Goal: Information Seeking & Learning: Learn about a topic

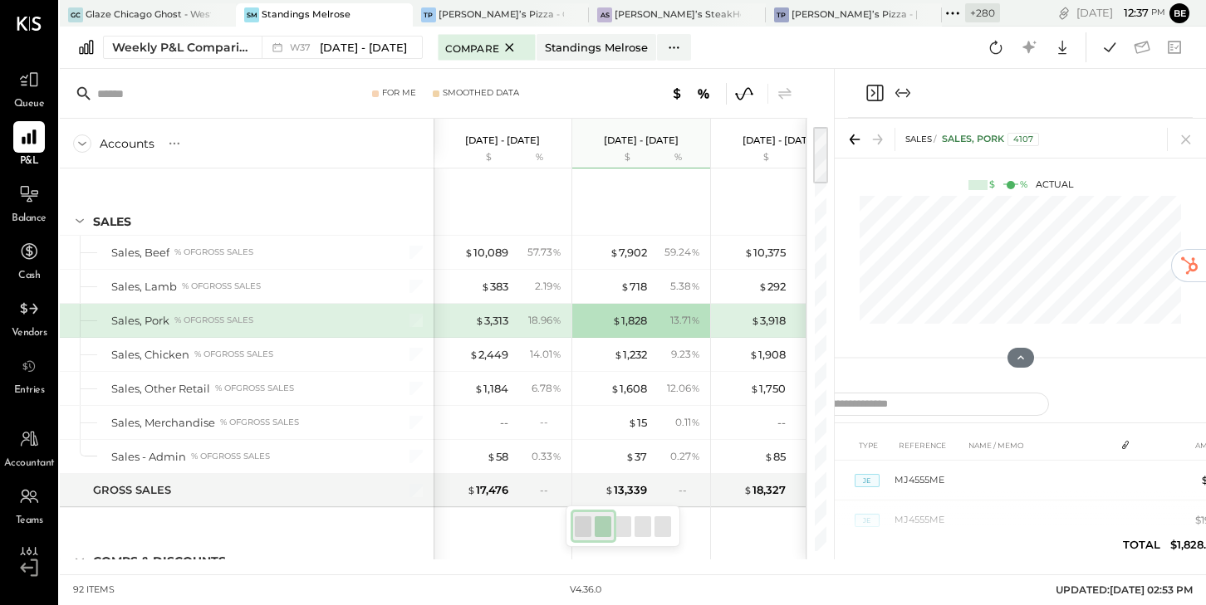
click at [906, 91] on icon "Expand panel (e)" at bounding box center [903, 93] width 20 height 20
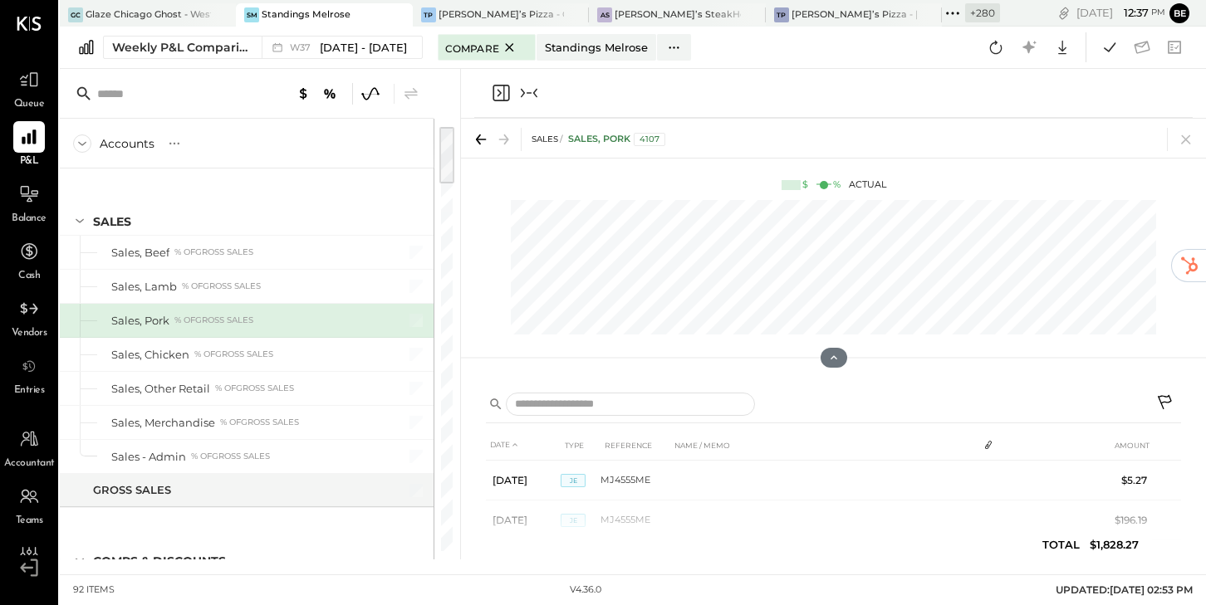
click at [523, 95] on icon "Collapse panel (e)" at bounding box center [529, 93] width 20 height 20
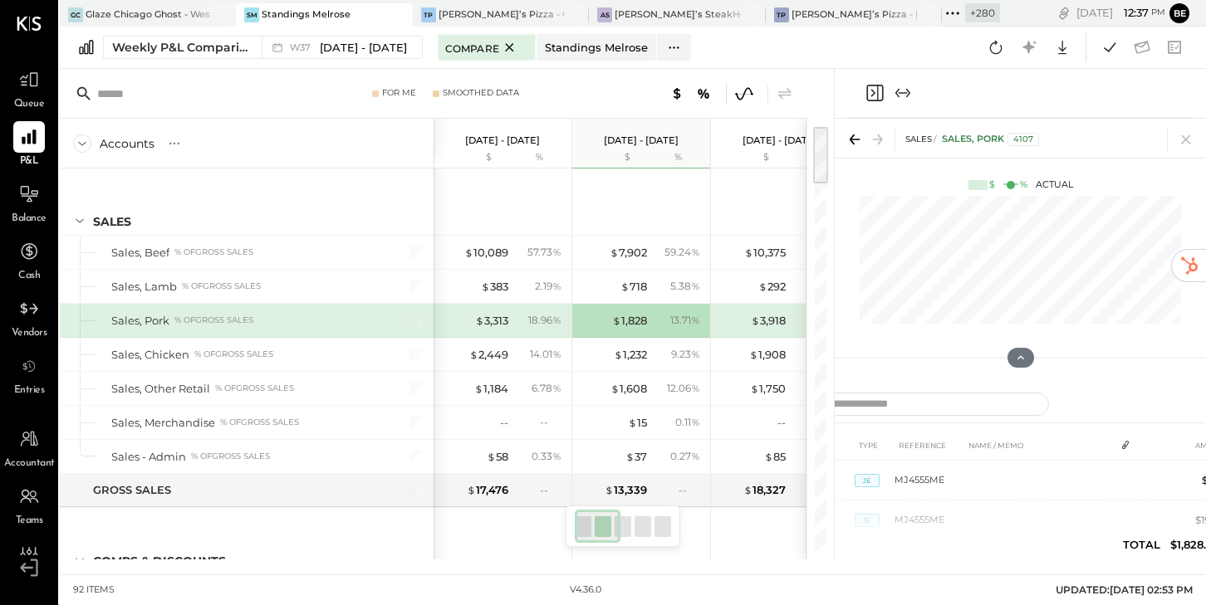
click at [870, 94] on icon "Close panel" at bounding box center [874, 93] width 20 height 20
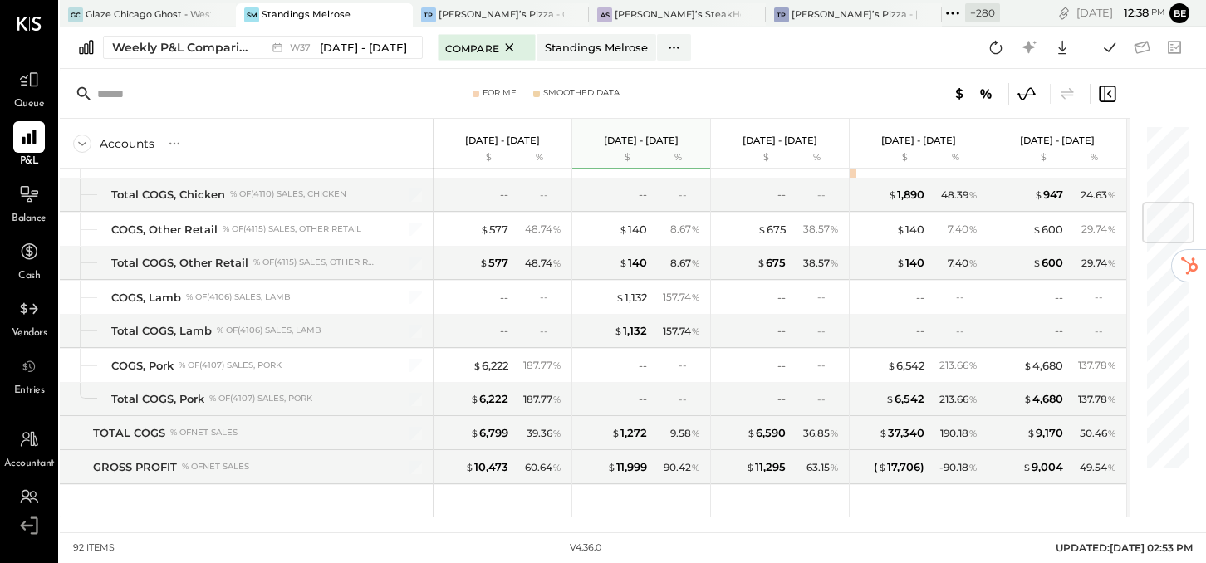
scroll to position [677, 0]
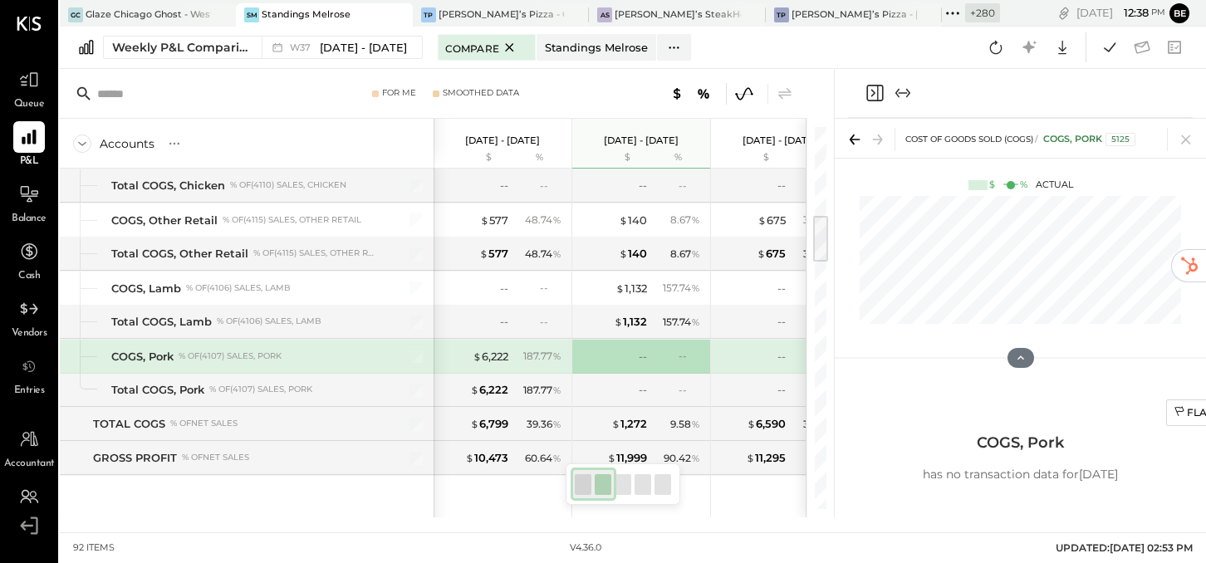
click at [899, 94] on icon "Expand panel (e)" at bounding box center [903, 93] width 20 height 20
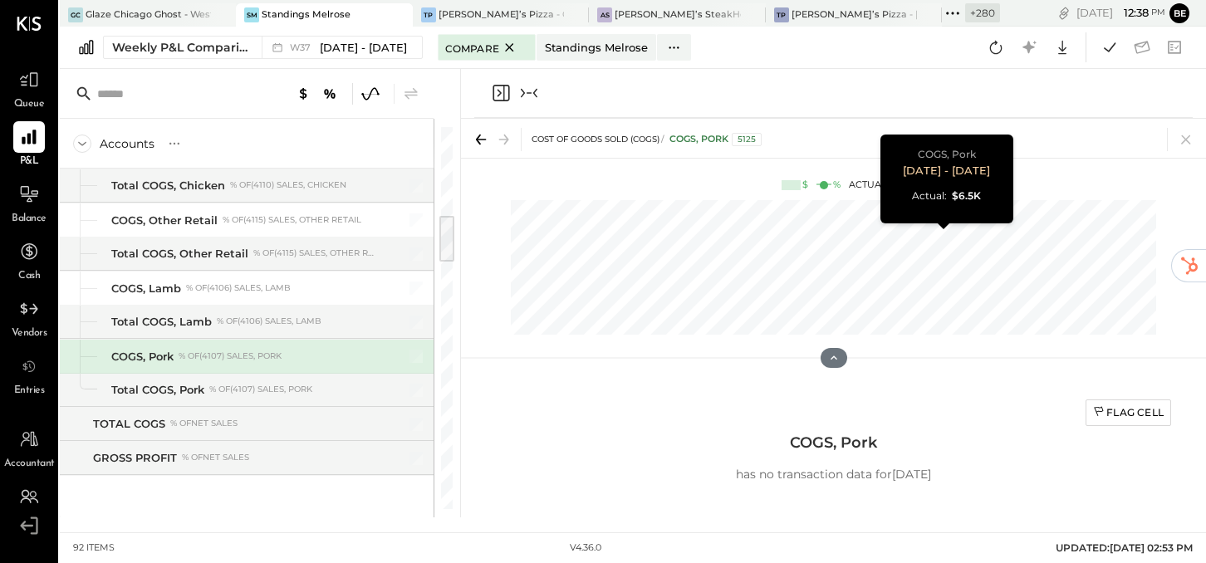
scroll to position [0, 484]
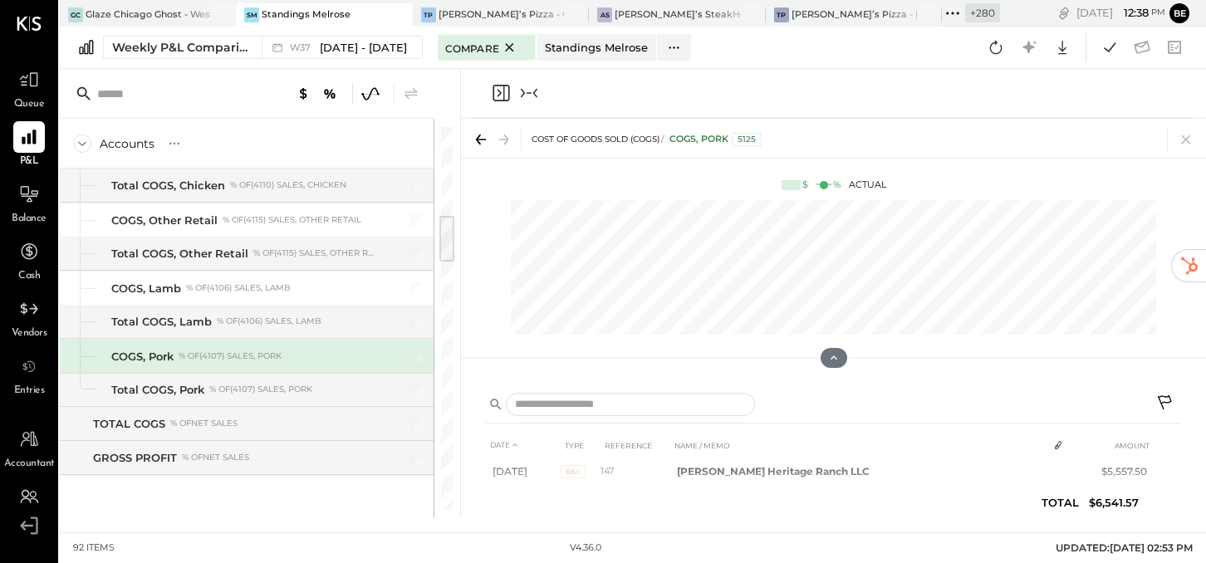
scroll to position [46, 0]
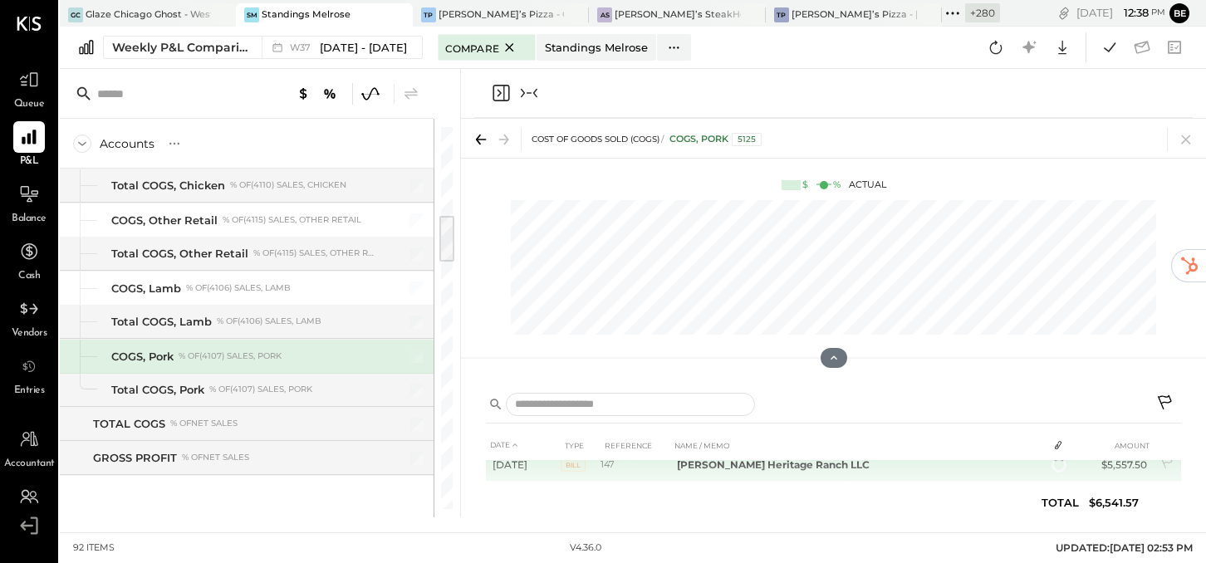
click at [801, 467] on b "[PERSON_NAME] Heritage Ranch LLC" at bounding box center [773, 464] width 193 height 12
click at [1048, 467] on icon at bounding box center [1054, 468] width 12 height 12
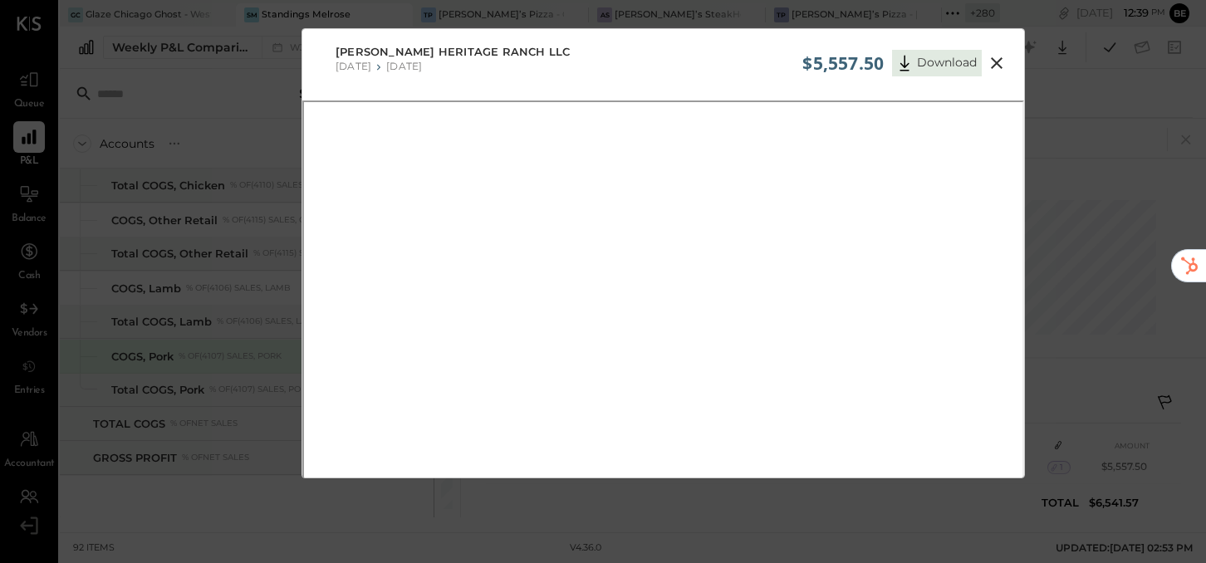
click at [995, 61] on icon at bounding box center [996, 63] width 12 height 12
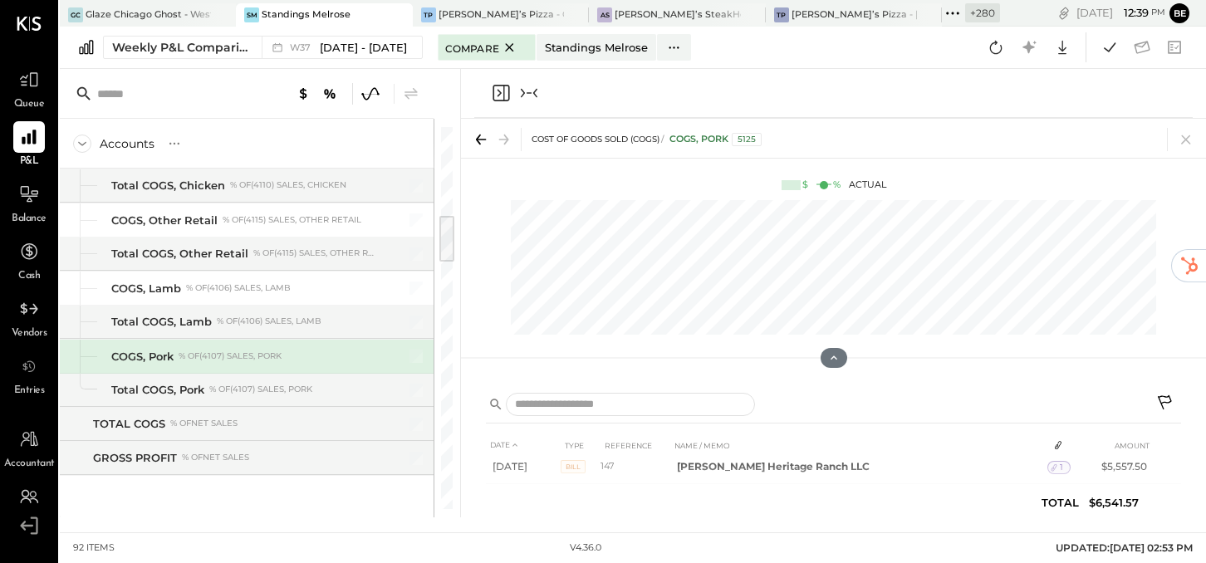
click at [504, 90] on icon "Close panel" at bounding box center [501, 93] width 20 height 20
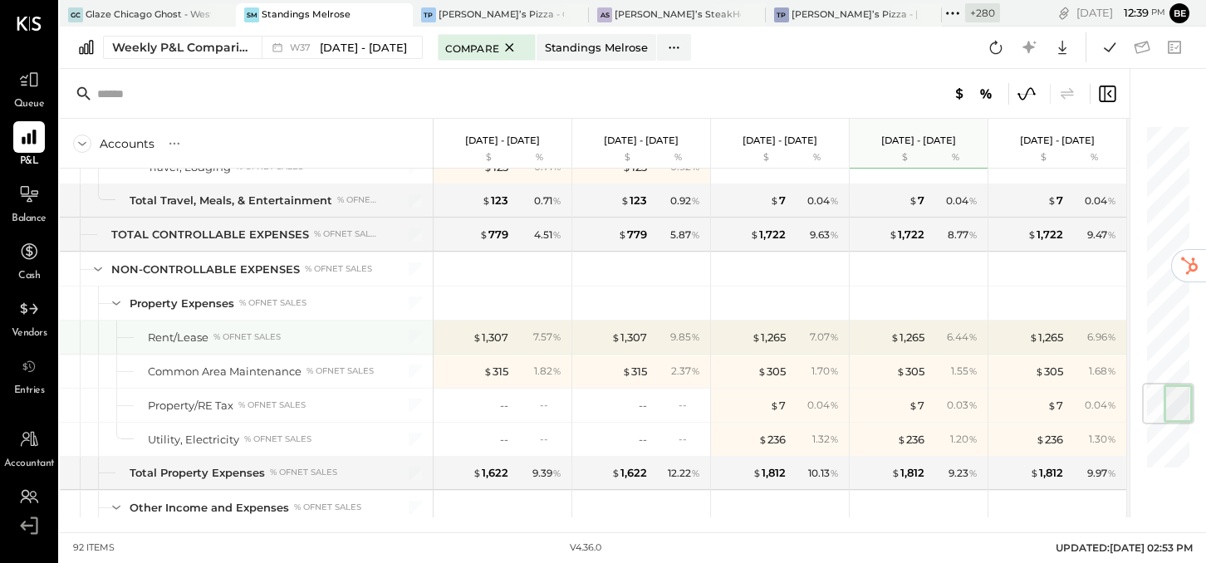
scroll to position [2211, 0]
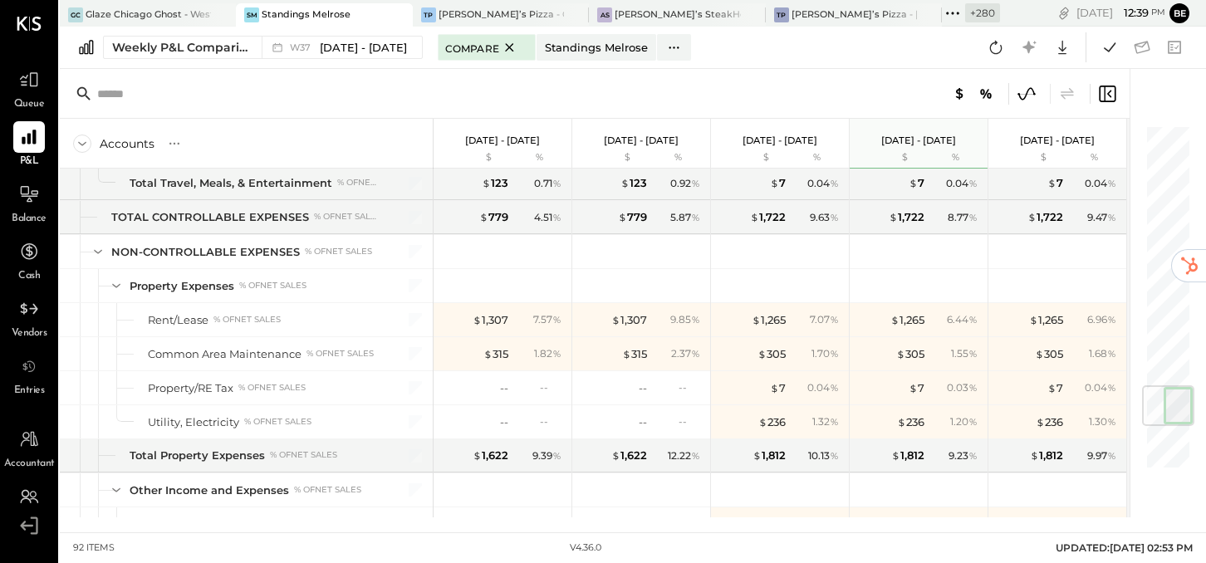
click at [1029, 89] on icon at bounding box center [1026, 93] width 17 height 12
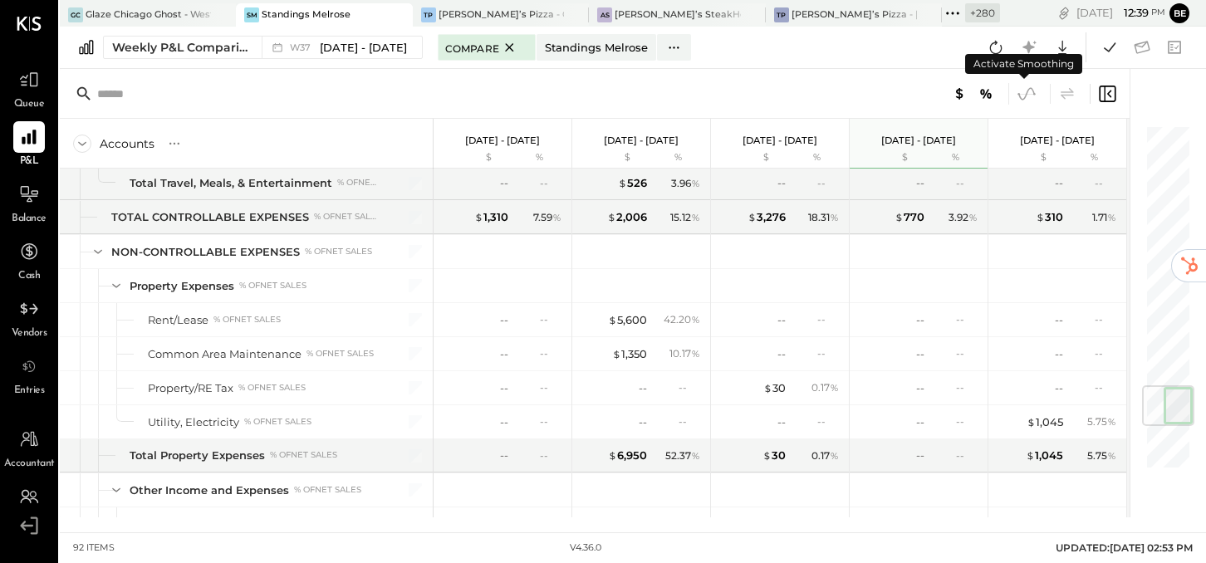
click at [1026, 94] on icon at bounding box center [1026, 93] width 17 height 12
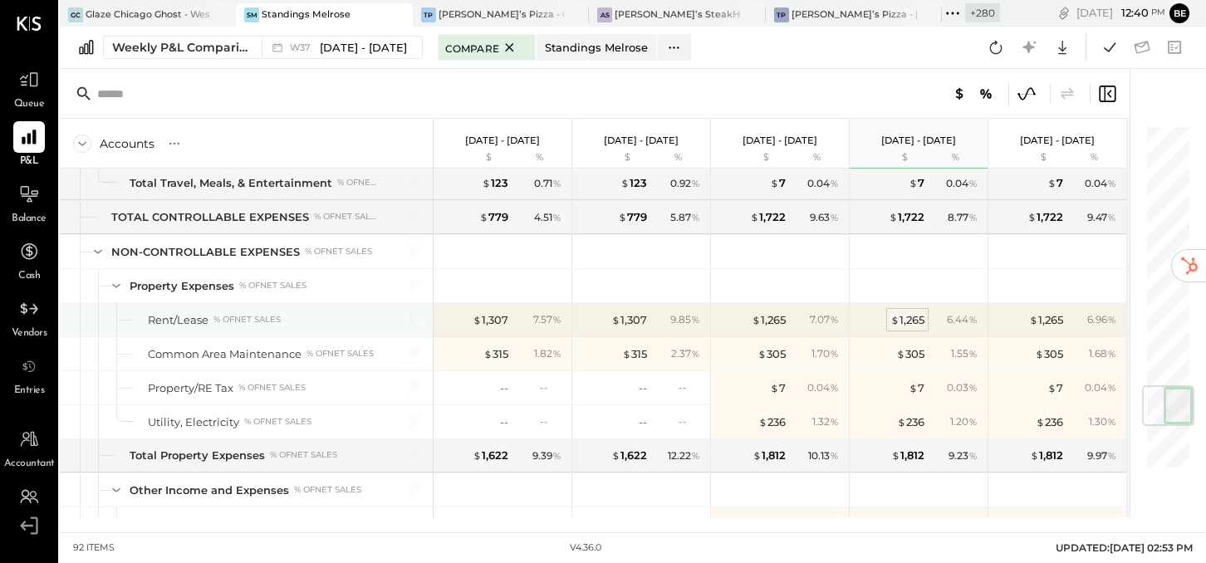
click at [913, 312] on div "$ 1,265" at bounding box center [907, 320] width 34 height 16
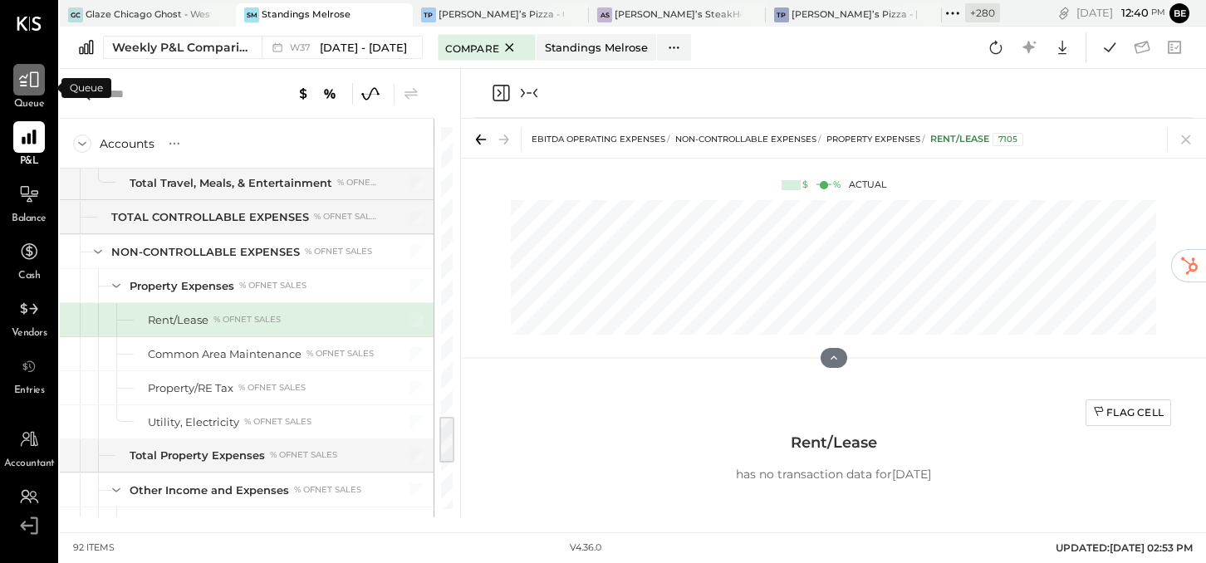
click at [27, 83] on icon at bounding box center [29, 80] width 22 height 22
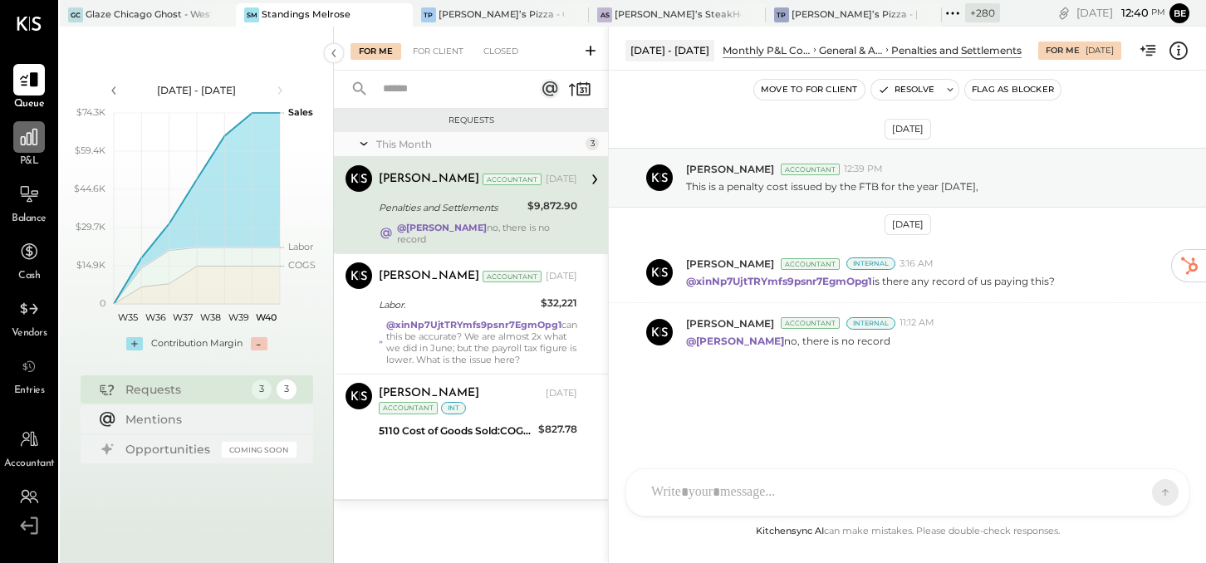
click at [36, 144] on icon at bounding box center [29, 137] width 17 height 17
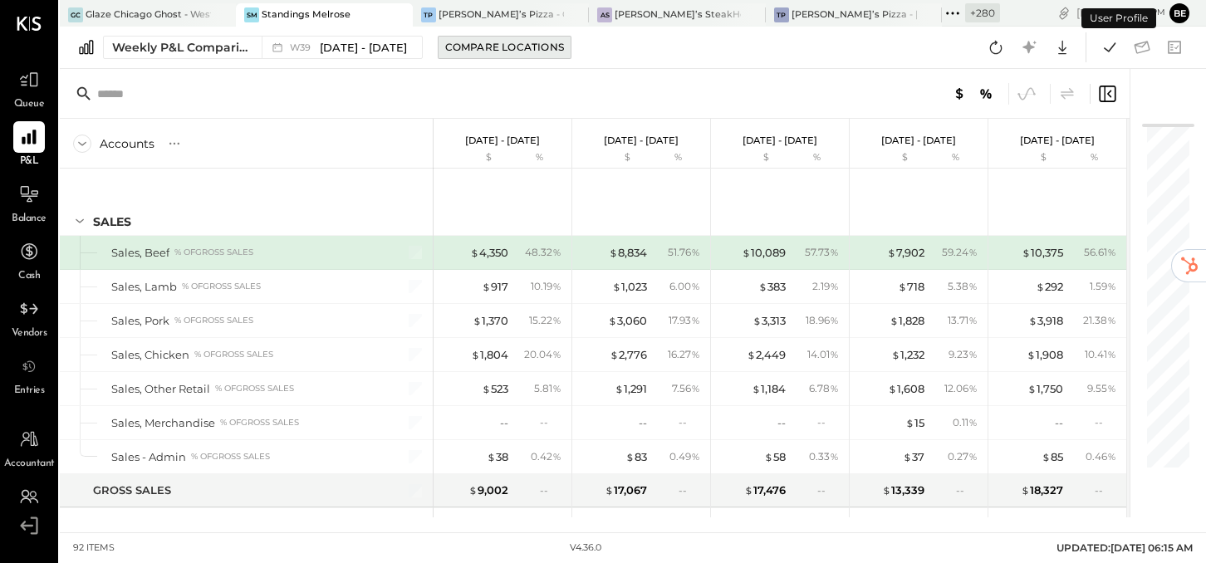
click at [496, 48] on div "Compare Locations" at bounding box center [504, 47] width 119 height 14
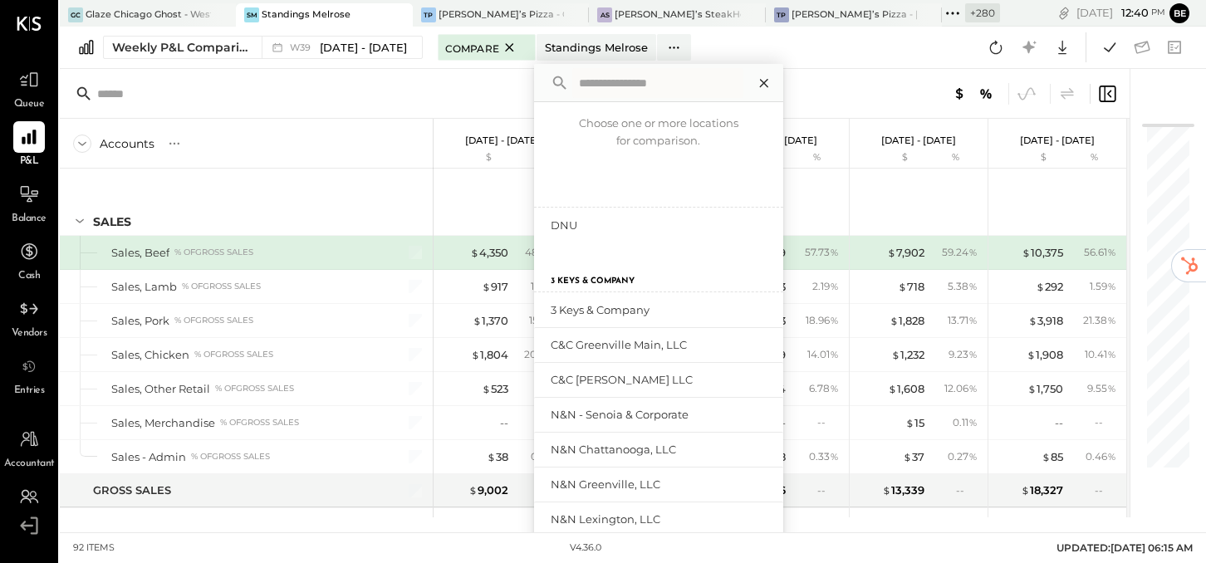
click at [765, 81] on icon at bounding box center [764, 83] width 22 height 22
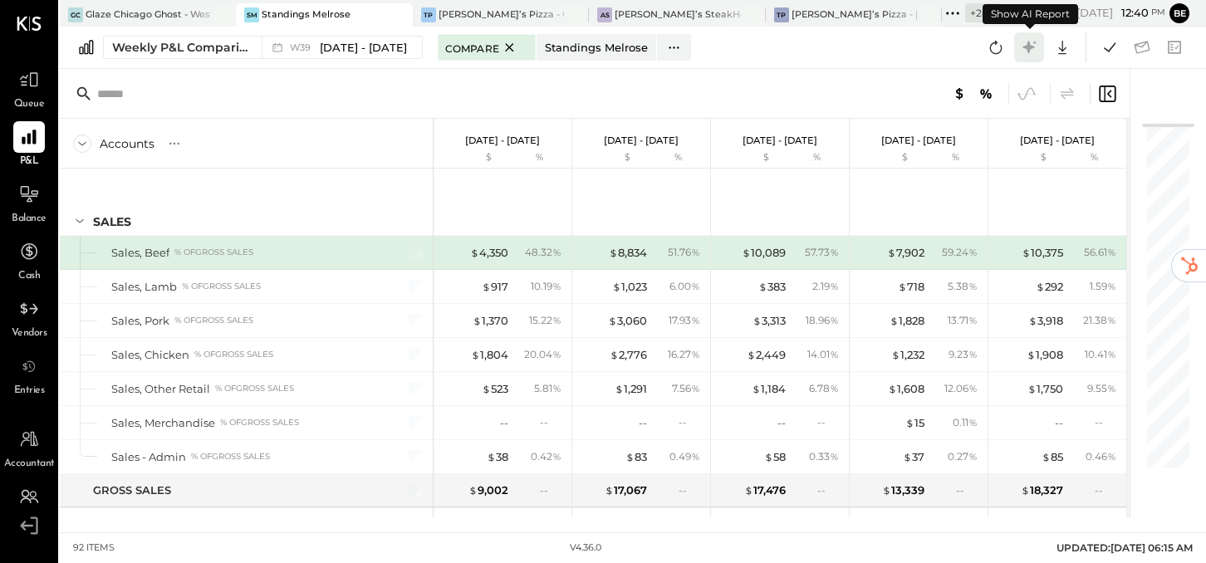
click at [1033, 46] on icon at bounding box center [1028, 47] width 12 height 12
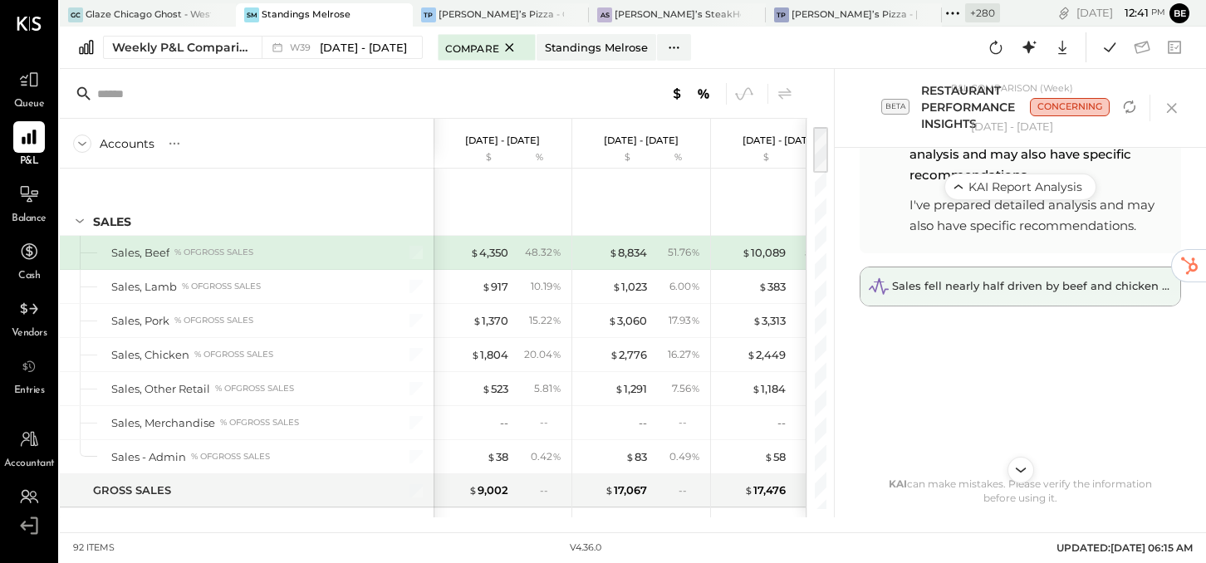
click at [1025, 288] on span "Sales fell nearly half driven by beef and chicken decline, with labor and COGS …" at bounding box center [1147, 285] width 511 height 13
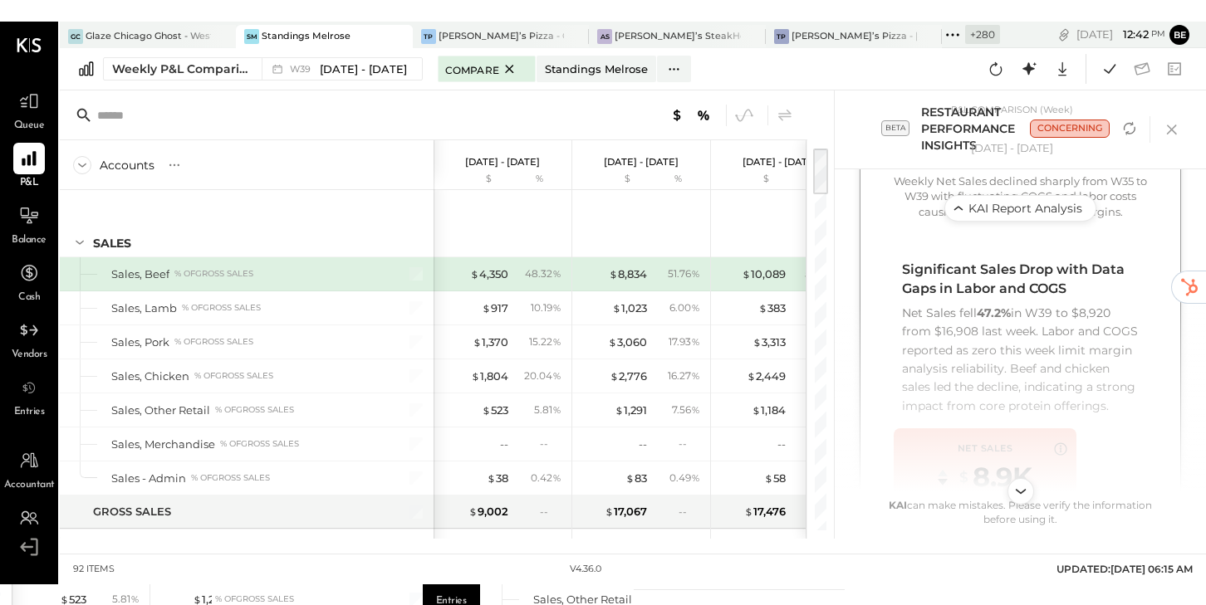
scroll to position [604, 0]
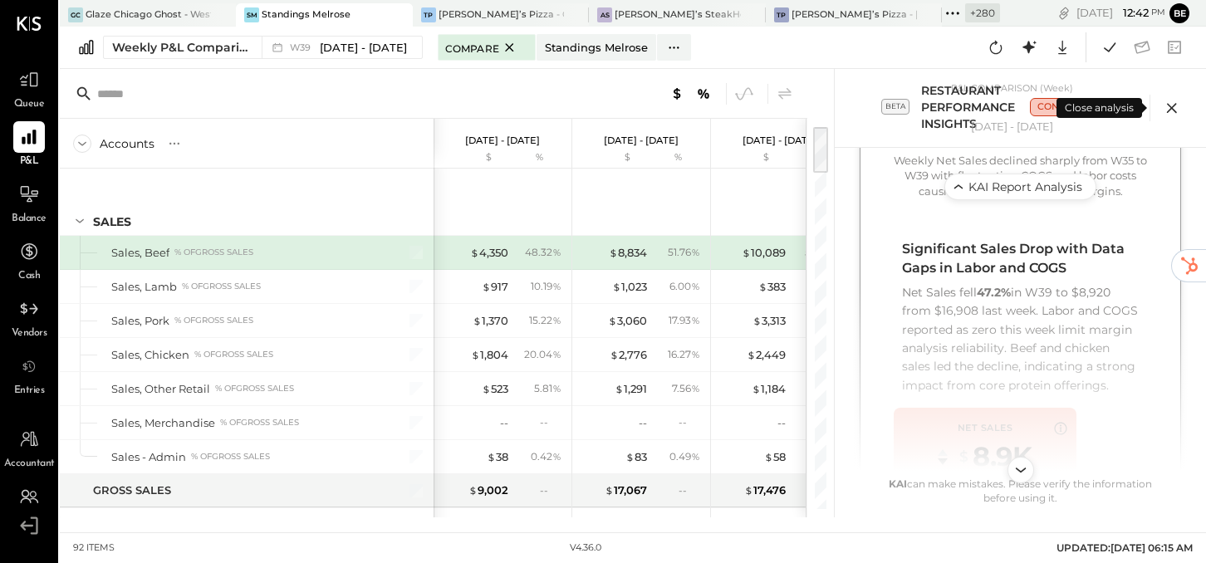
click at [1171, 109] on icon at bounding box center [1171, 108] width 10 height 10
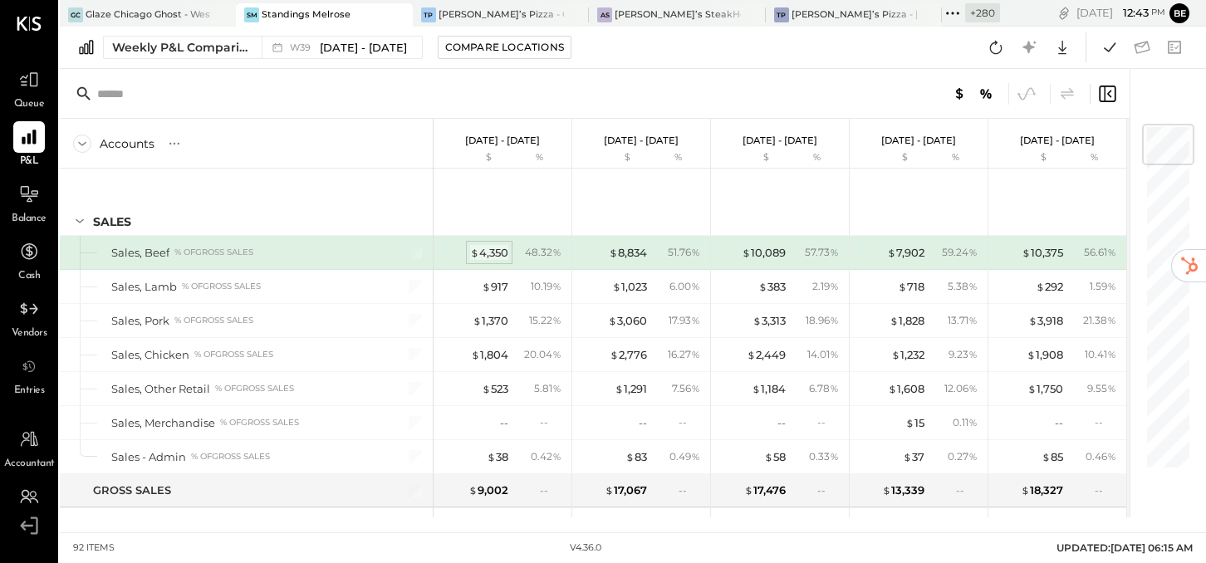
click at [491, 250] on div "$ 4,350" at bounding box center [489, 253] width 38 height 16
